Goal: Communication & Community: Connect with others

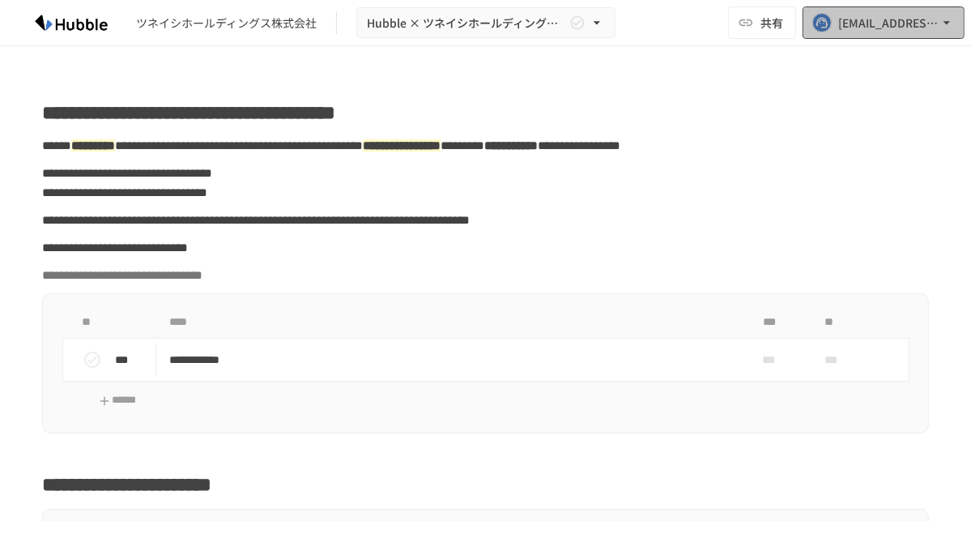
click at [953, 26] on icon "button" at bounding box center [946, 23] width 16 height 16
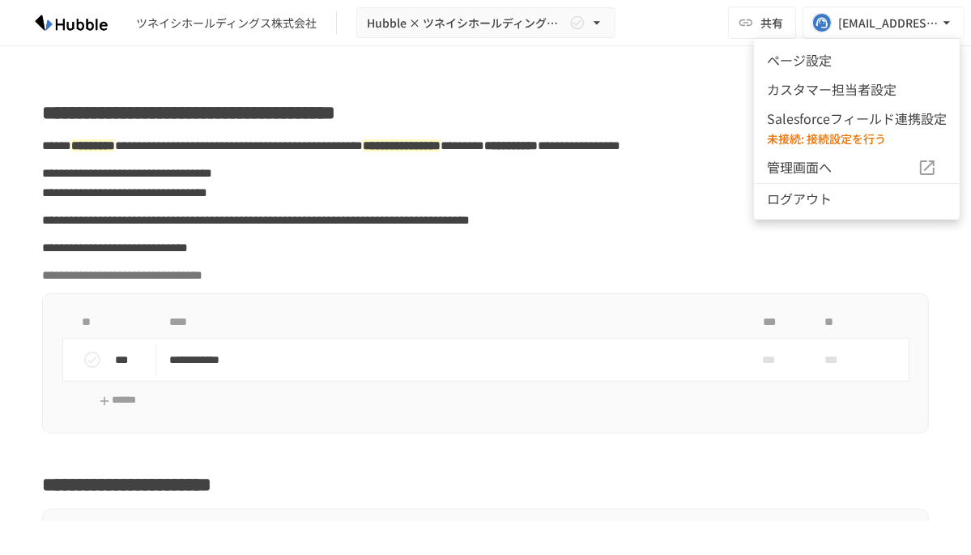
click at [807, 64] on li "ページ設定" at bounding box center [857, 59] width 206 height 29
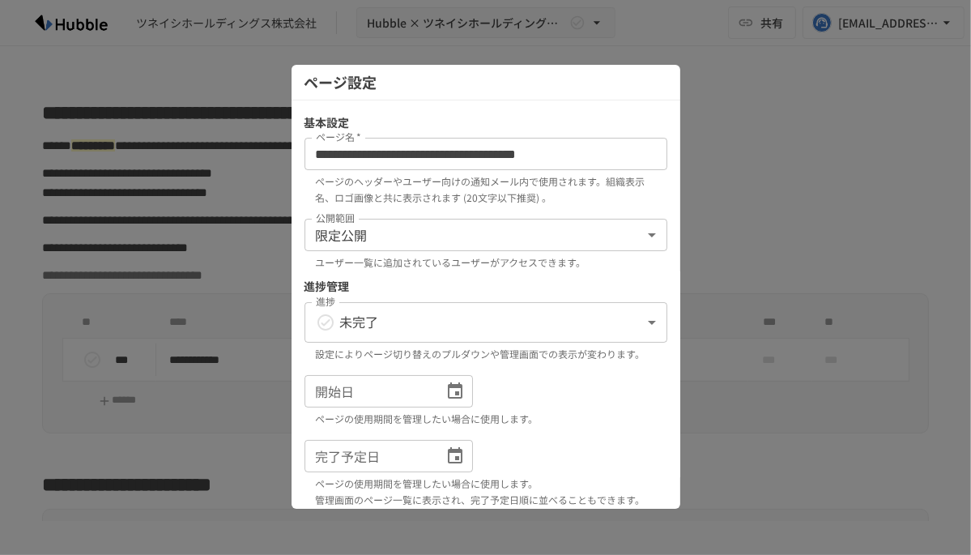
click at [634, 199] on p "ページのヘッダーやユーザー向けの通知メール内で使用されます。組織表示名、ロゴ画像と共に表示されます (20文字以下推奨) 。" at bounding box center [486, 189] width 340 height 32
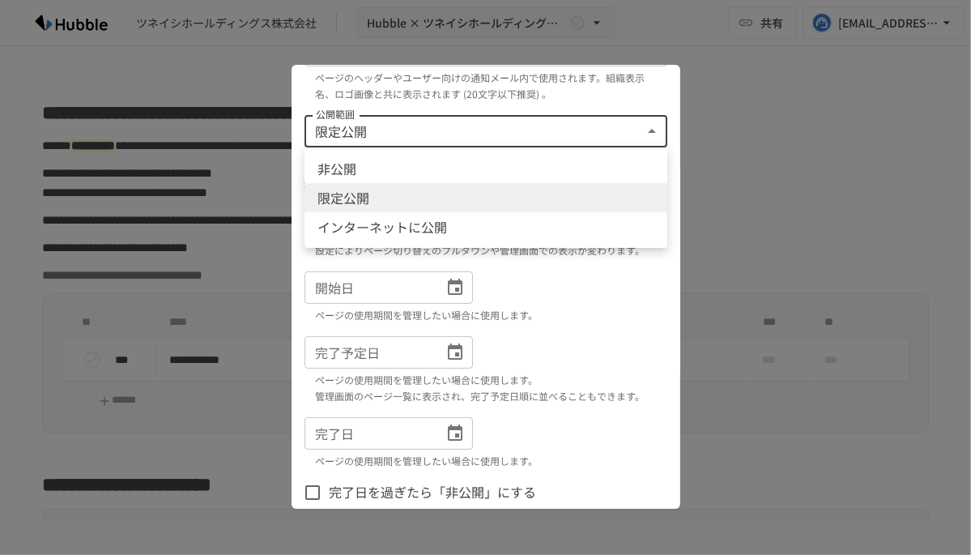
click at [636, 135] on body "**********" at bounding box center [485, 260] width 971 height 521
click at [720, 84] on div at bounding box center [485, 277] width 971 height 555
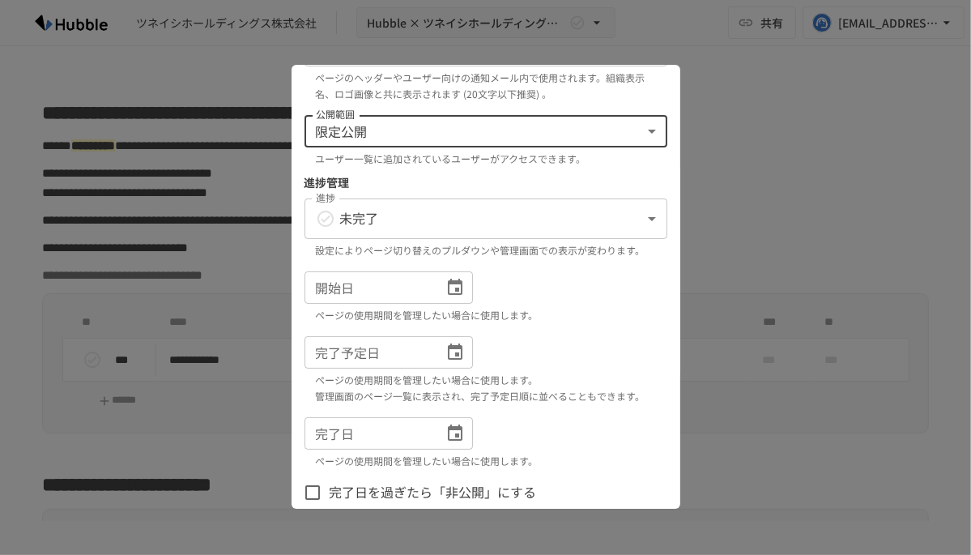
scroll to position [196, 0]
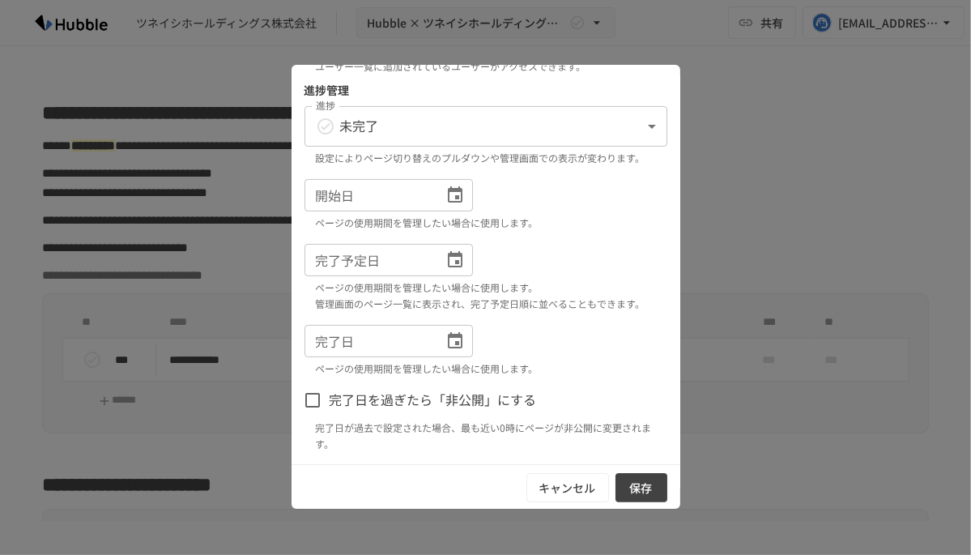
click at [774, 308] on div at bounding box center [485, 277] width 971 height 555
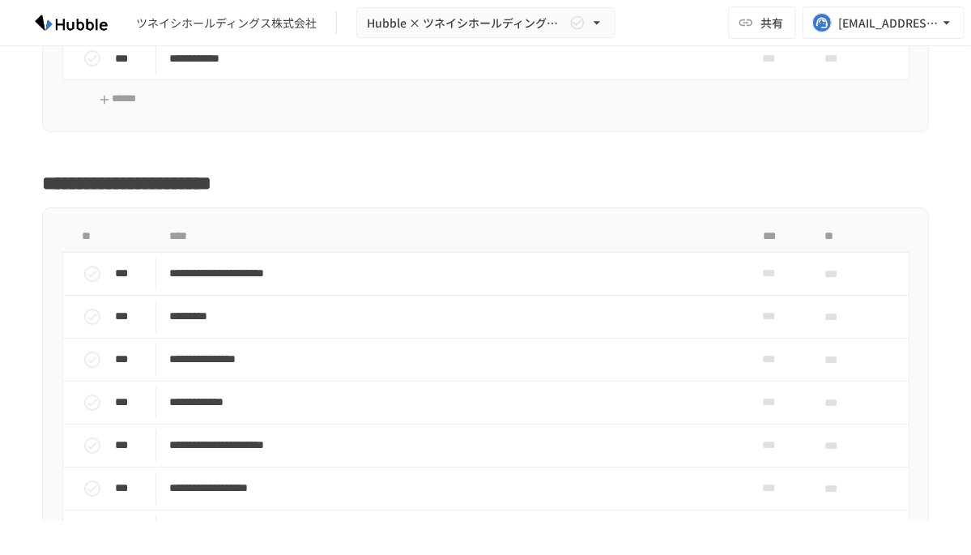
scroll to position [483, 0]
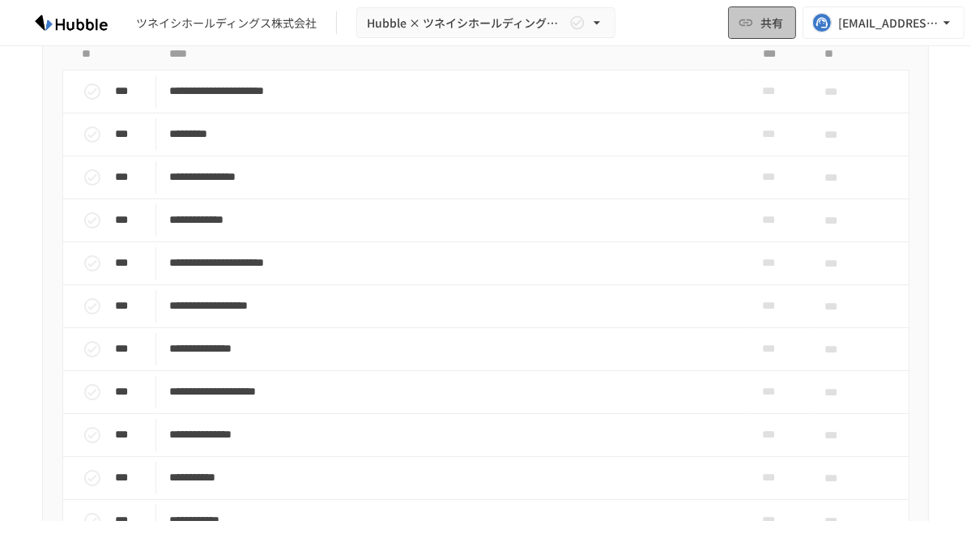
click at [772, 28] on span "共有" at bounding box center [771, 23] width 23 height 18
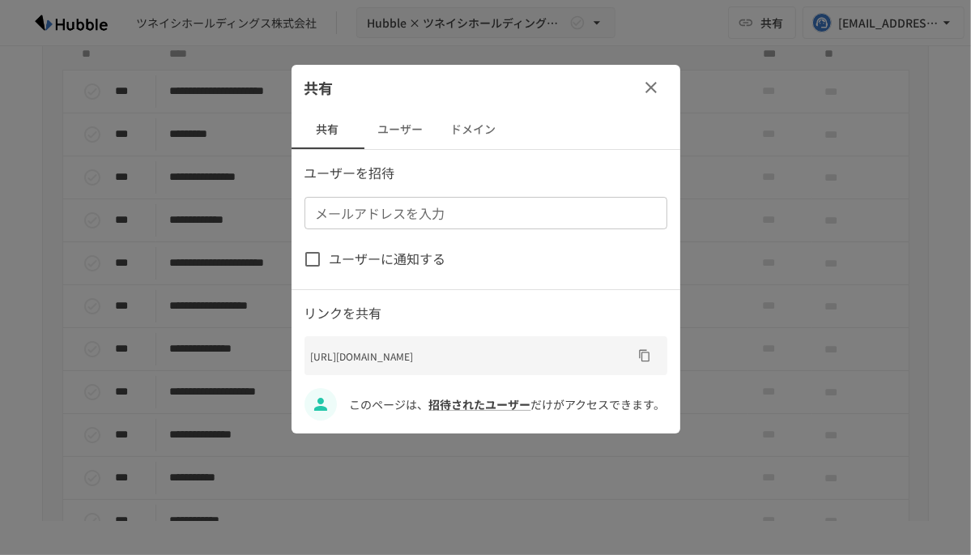
click at [401, 143] on button "ユーザー" at bounding box center [400, 129] width 73 height 39
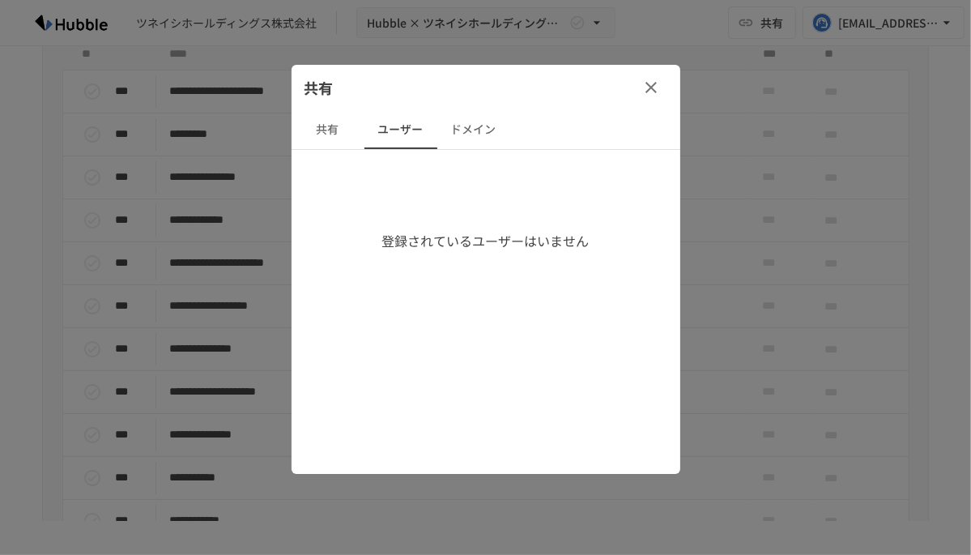
click at [326, 139] on button "共有" at bounding box center [327, 129] width 73 height 39
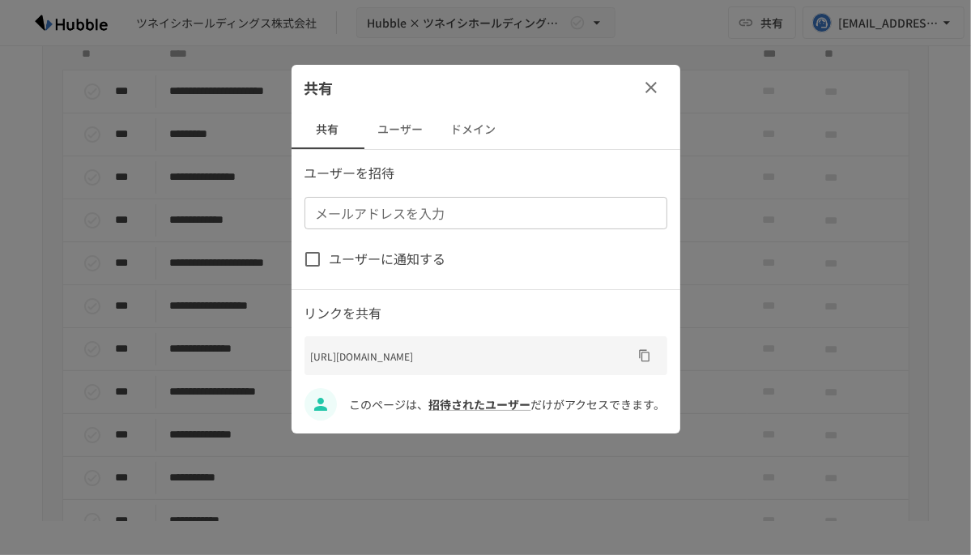
click at [657, 83] on icon "button" at bounding box center [650, 87] width 19 height 19
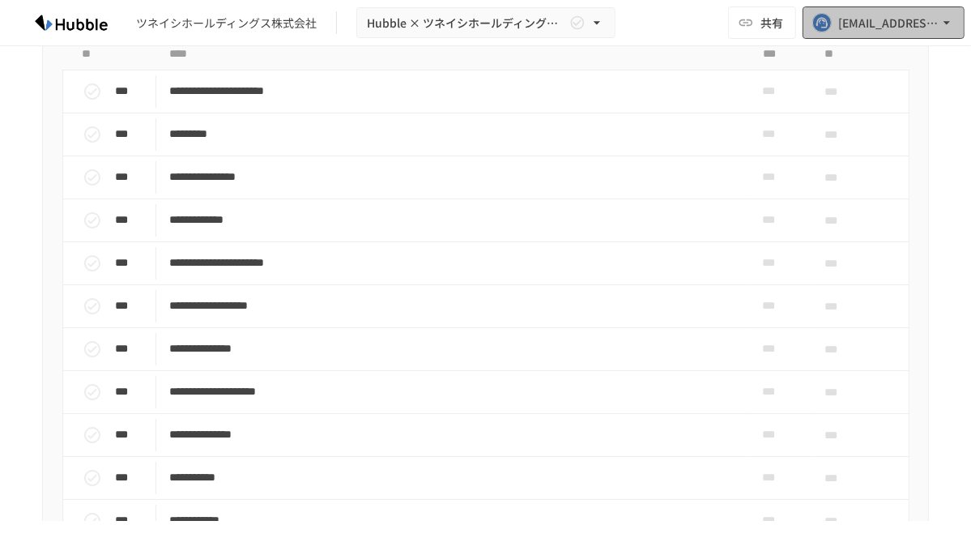
click at [908, 31] on div "[EMAIL_ADDRESS][DOMAIN_NAME]" at bounding box center [888, 23] width 100 height 20
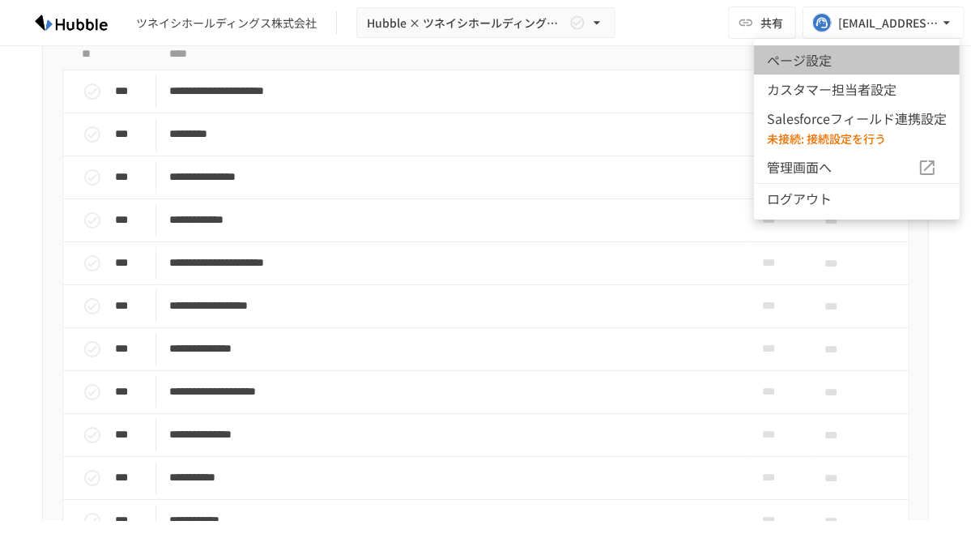
click at [887, 50] on li "ページ設定" at bounding box center [857, 59] width 206 height 29
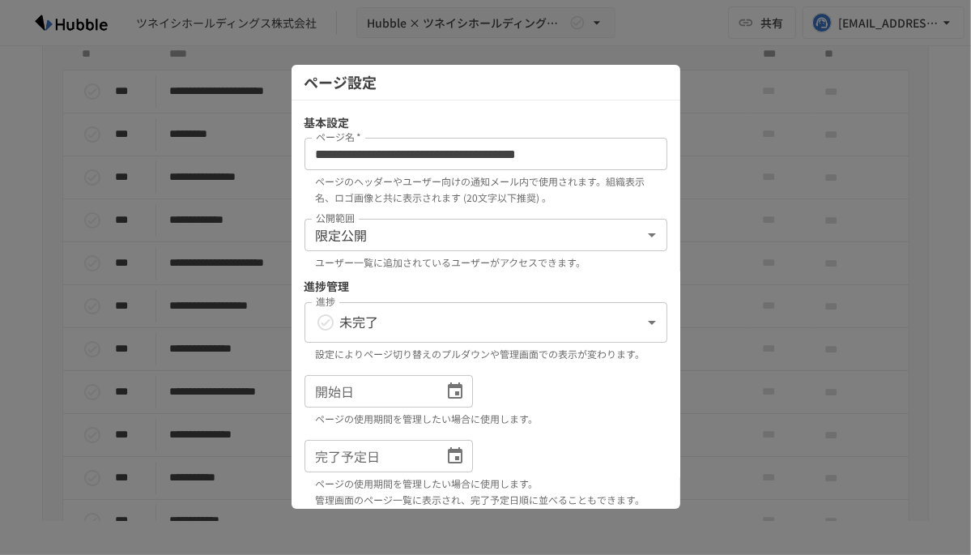
scroll to position [196, 0]
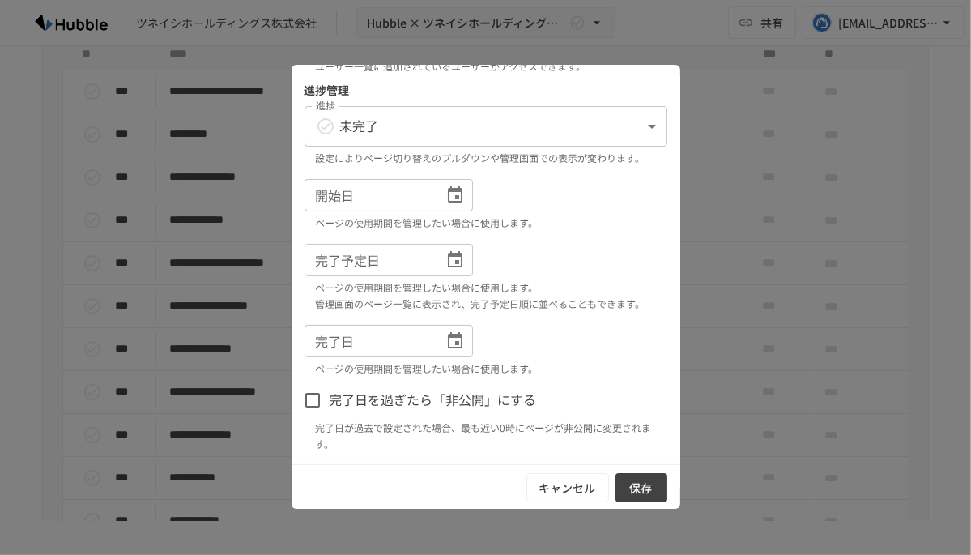
click at [838, 258] on div at bounding box center [485, 277] width 971 height 555
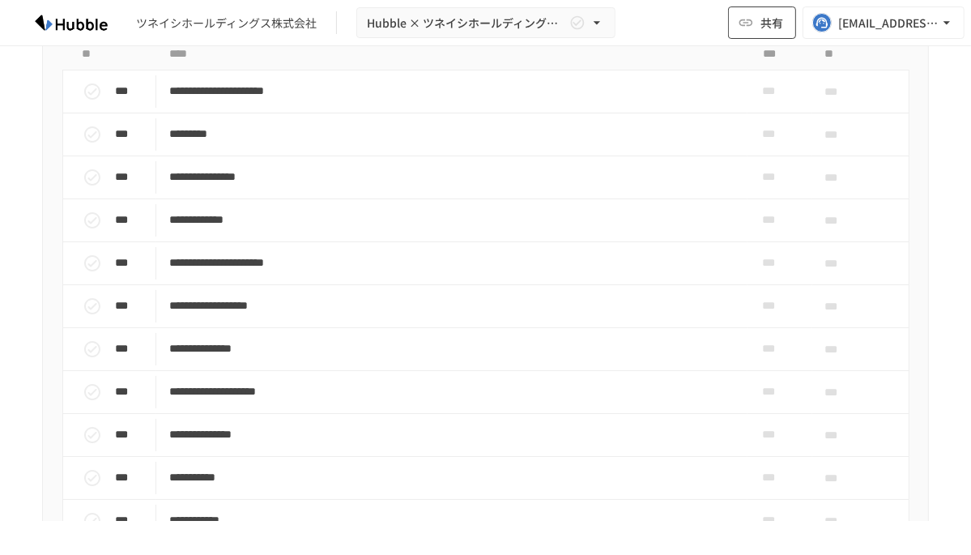
click at [759, 29] on button "共有" at bounding box center [762, 22] width 68 height 32
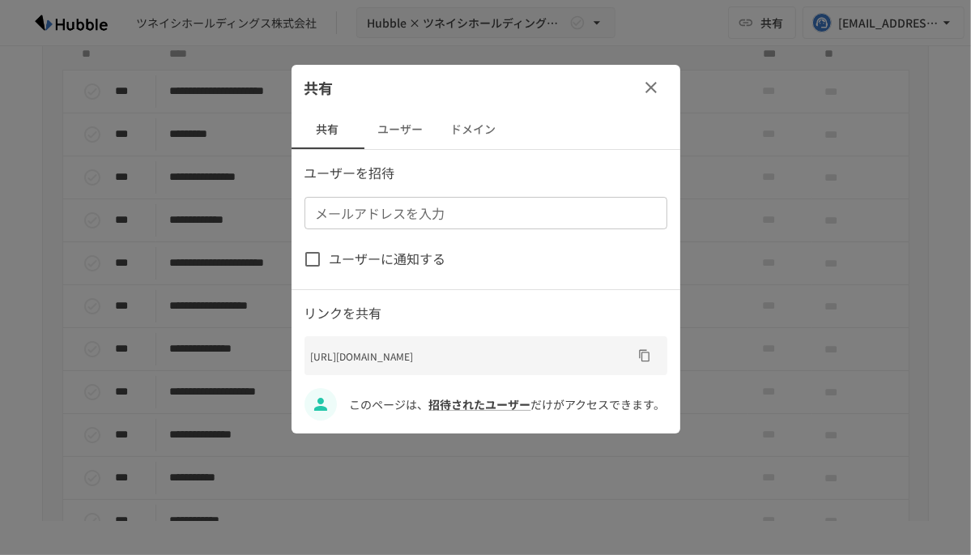
click at [405, 129] on button "ユーザー" at bounding box center [400, 129] width 73 height 39
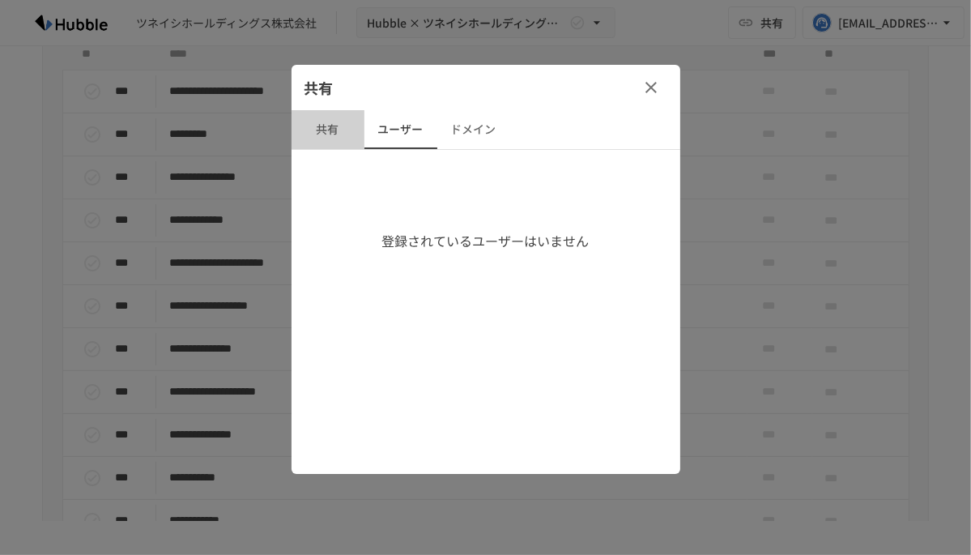
click at [332, 134] on button "共有" at bounding box center [327, 129] width 73 height 39
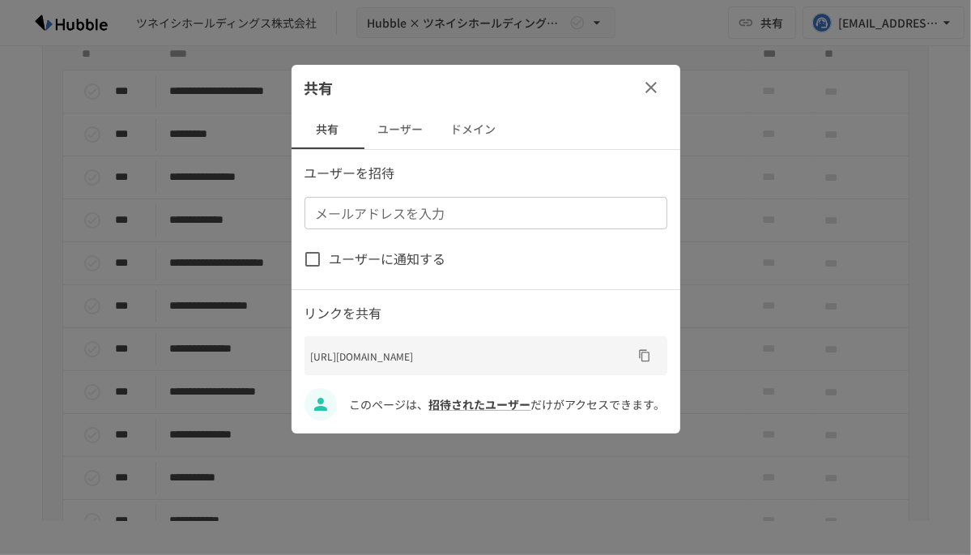
click at [661, 86] on button "button" at bounding box center [651, 87] width 32 height 32
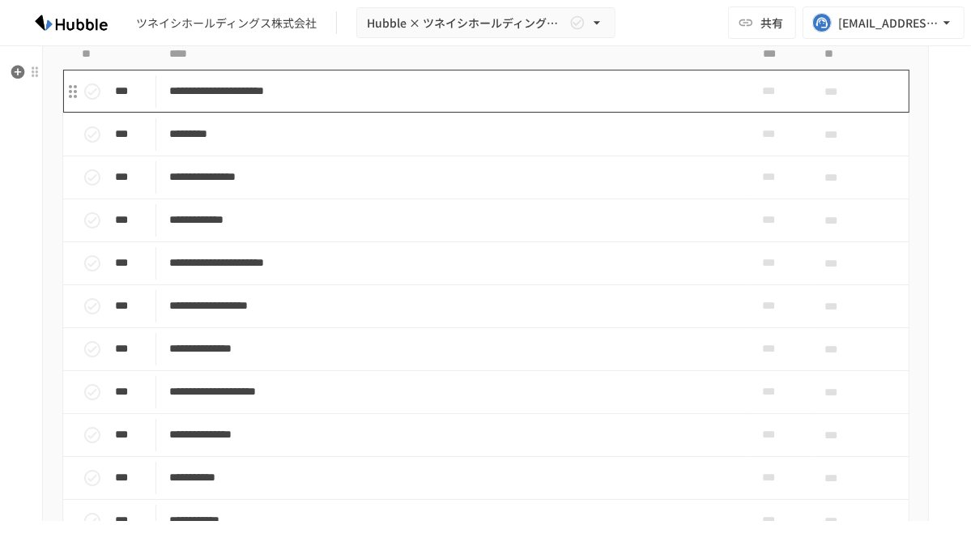
scroll to position [0, 0]
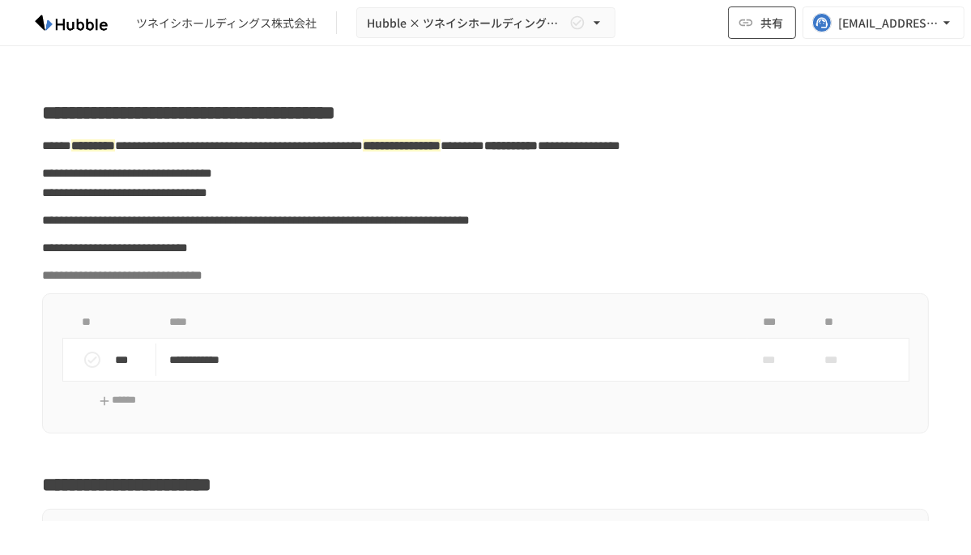
click at [763, 34] on button "共有" at bounding box center [762, 22] width 68 height 32
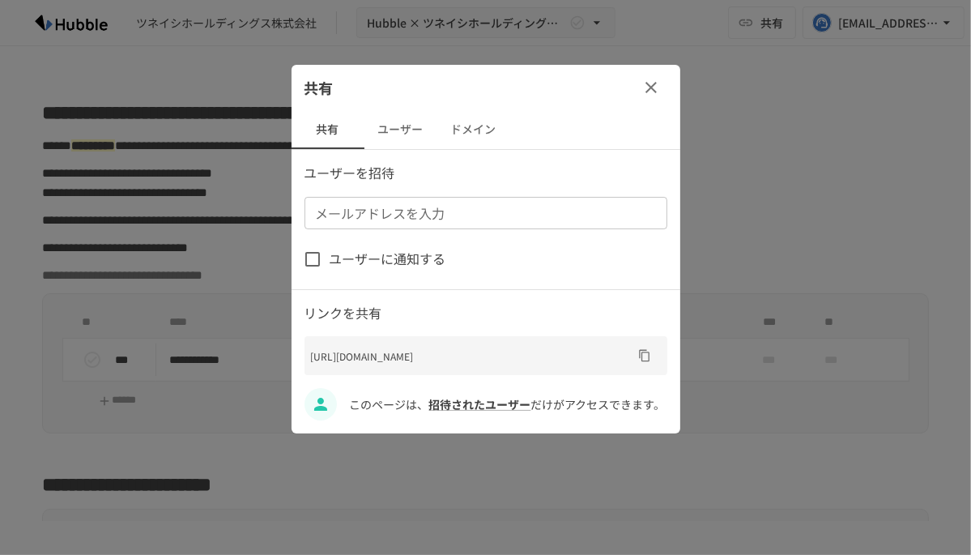
click at [482, 206] on input "メールアドレスを入力" at bounding box center [484, 213] width 351 height 23
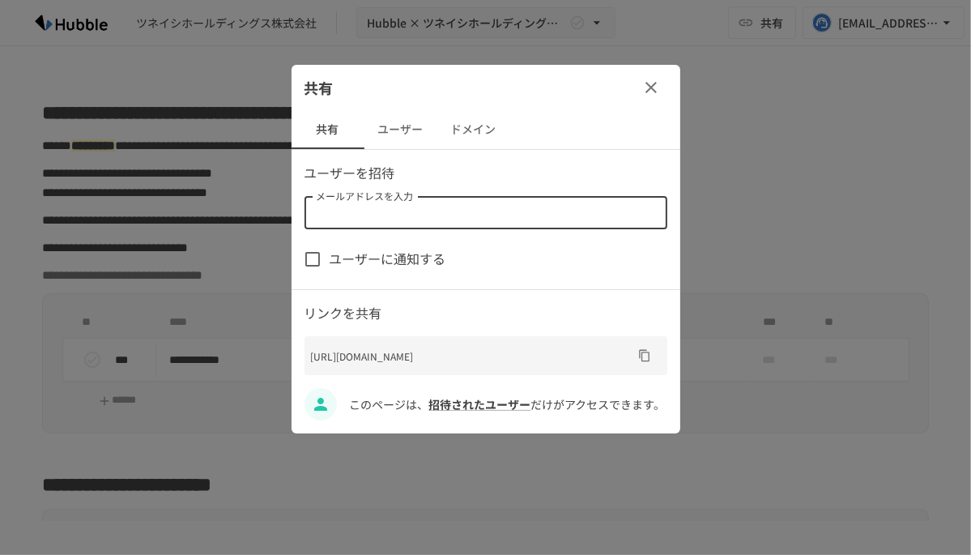
paste input "**********"
type input "**********"
click at [485, 238] on div "ユーザーを招待 メールアドレスを入力 メールアドレスを入力 ユーザーに通知する リンクを共有 [URL][DOMAIN_NAME] このページは、 招待された…" at bounding box center [485, 291] width 389 height 257
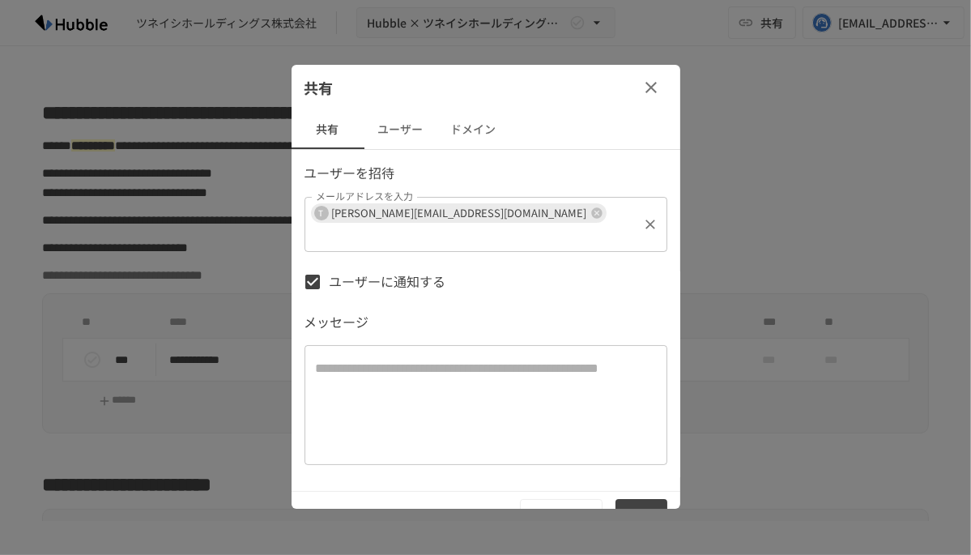
click at [572, 224] on input "メールアドレスを入力" at bounding box center [472, 235] width 326 height 23
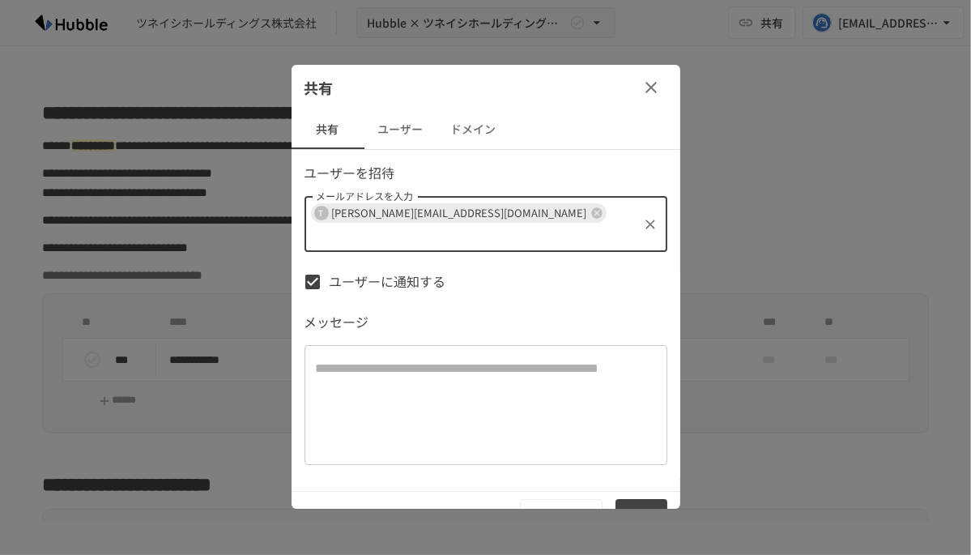
paste input "**********"
click at [448, 224] on input "**********" at bounding box center [378, 235] width 138 height 23
type input "**********"
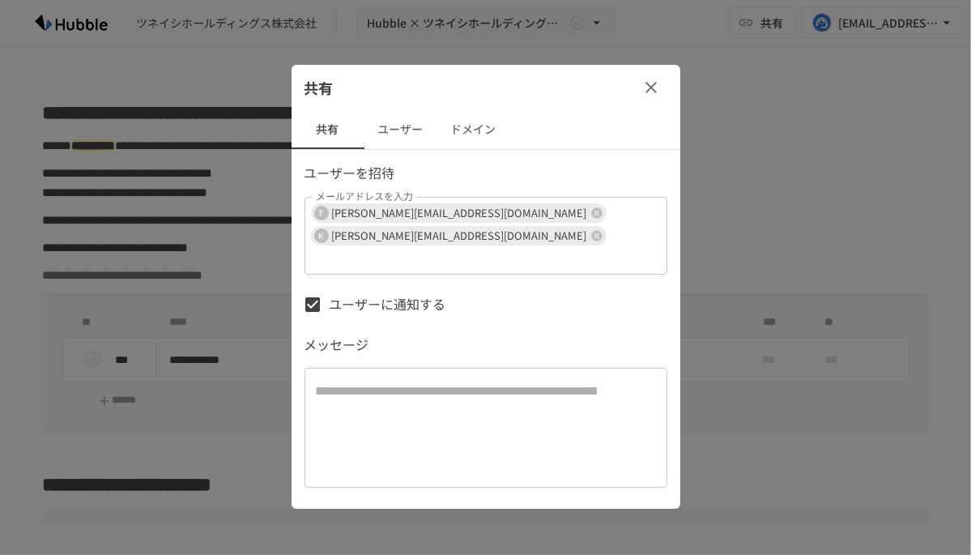
click at [510, 240] on div "ユーザーを招待 メールアドレスを入力 T [PERSON_NAME][EMAIL_ADDRESS][DOMAIN_NAME] K [PERSON_NAME][…" at bounding box center [485, 361] width 389 height 396
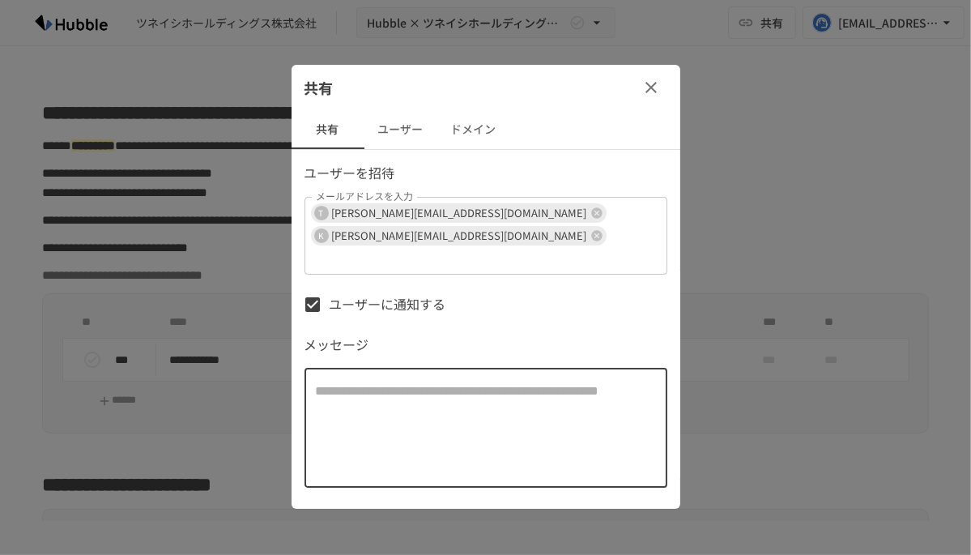
click at [460, 381] on textarea at bounding box center [486, 427] width 340 height 93
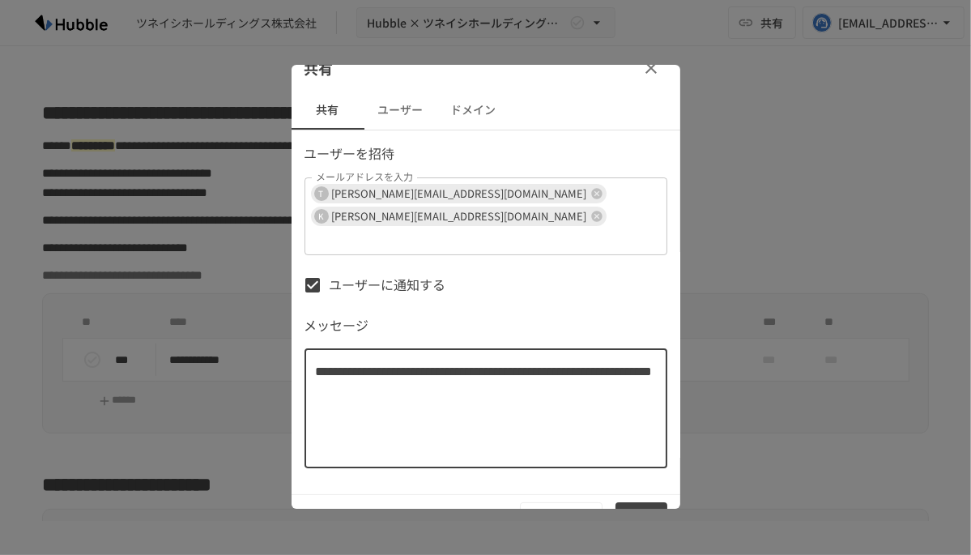
scroll to position [27, 0]
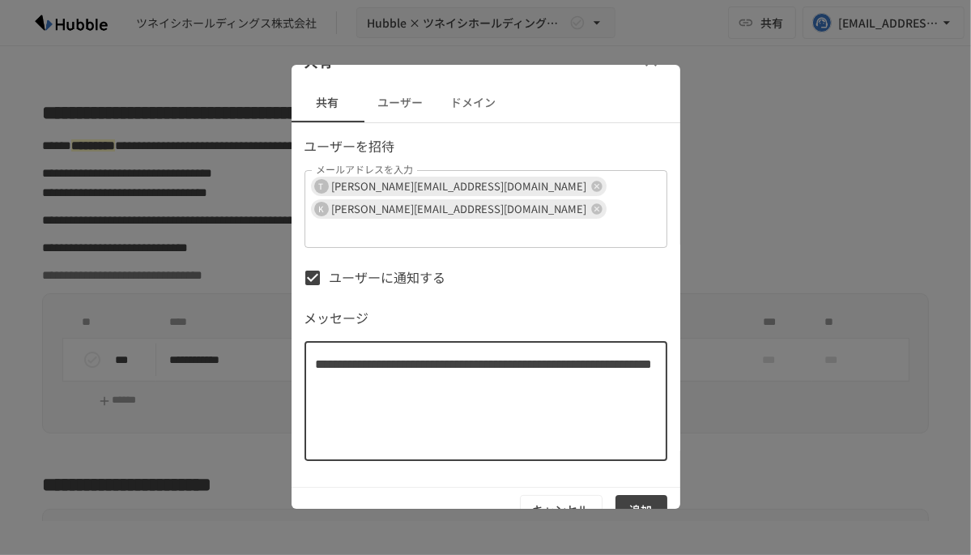
type textarea "**********"
click at [623, 495] on button "追加" at bounding box center [641, 510] width 52 height 30
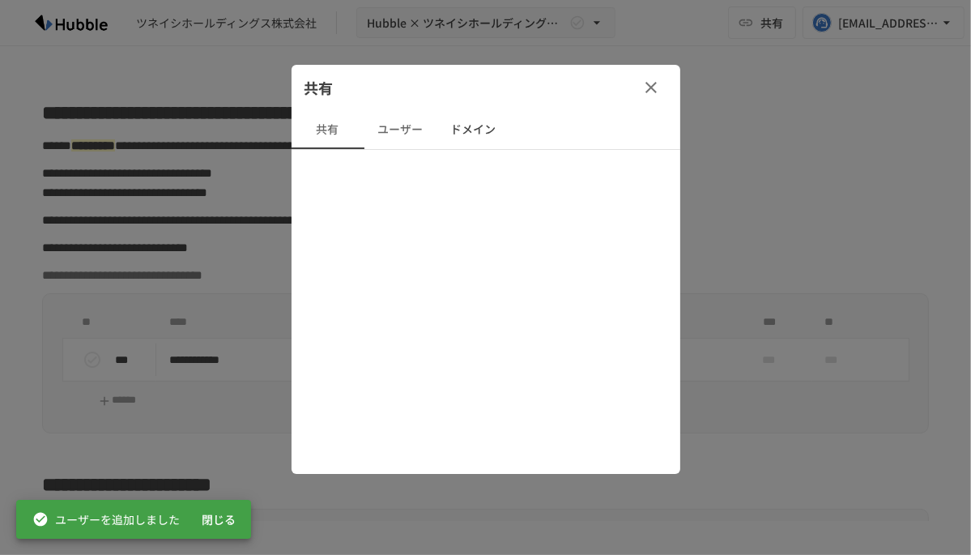
scroll to position [0, 0]
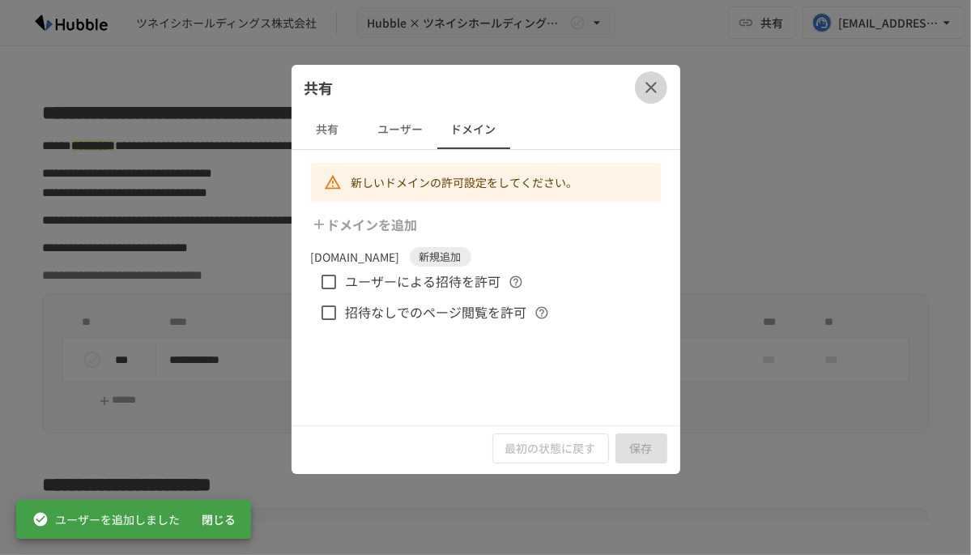
click at [649, 90] on icon "button" at bounding box center [650, 87] width 19 height 19
